Goal: Navigation & Orientation: Find specific page/section

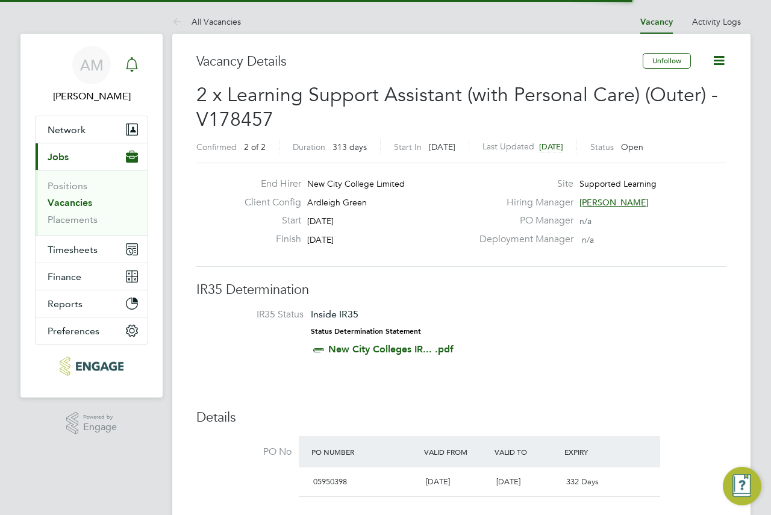
drag, startPoint x: 0, startPoint y: 0, endPoint x: 133, endPoint y: 73, distance: 151.8
click at [133, 73] on div "Main navigation" at bounding box center [132, 65] width 24 height 24
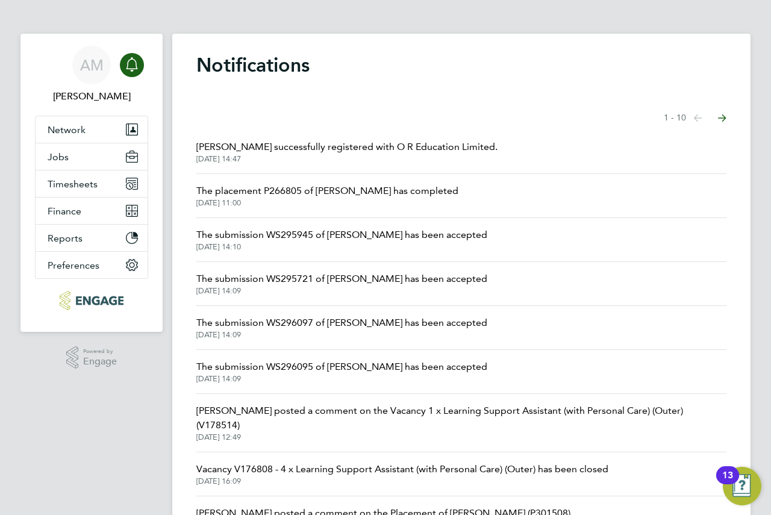
click at [133, 73] on div "Main navigation" at bounding box center [132, 65] width 24 height 24
drag, startPoint x: 355, startPoint y: 84, endPoint x: 131, endPoint y: 68, distance: 224.7
click at [131, 68] on icon "Main navigation" at bounding box center [132, 64] width 14 height 14
click at [80, 161] on button "Jobs" at bounding box center [92, 156] width 112 height 27
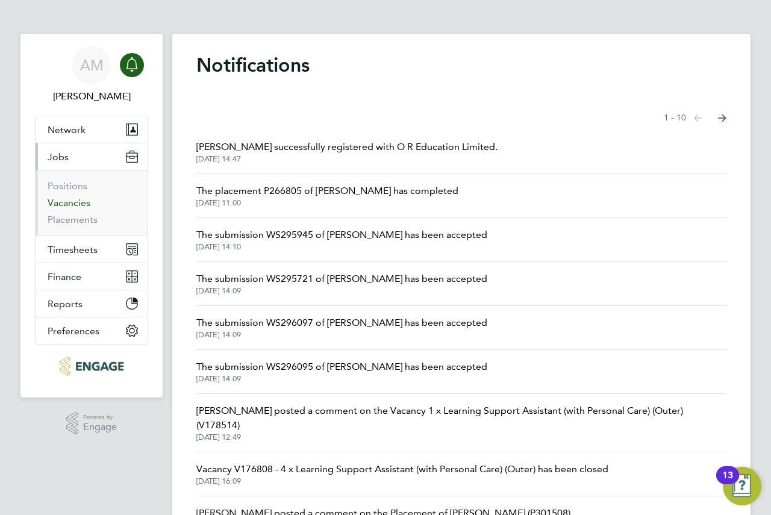
click at [67, 204] on link "Vacancies" at bounding box center [69, 202] width 43 height 11
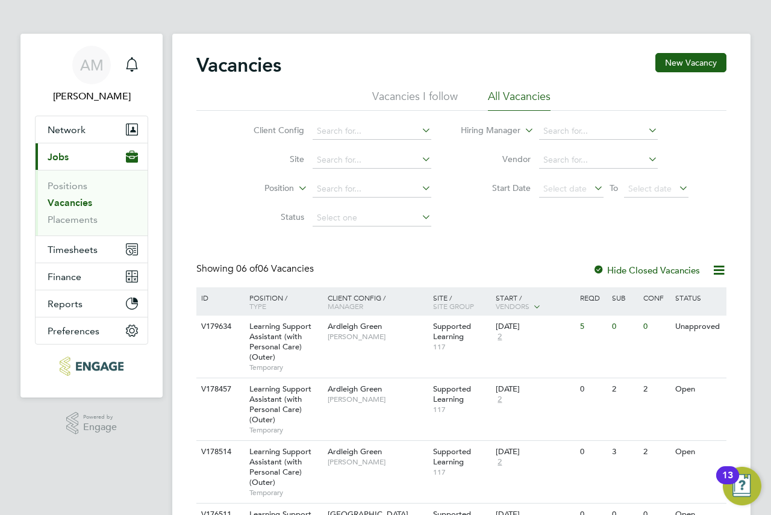
click at [80, 206] on link "Vacancies" at bounding box center [70, 202] width 45 height 11
click at [81, 201] on link "Vacancies" at bounding box center [70, 202] width 45 height 11
